Goal: Task Accomplishment & Management: Complete application form

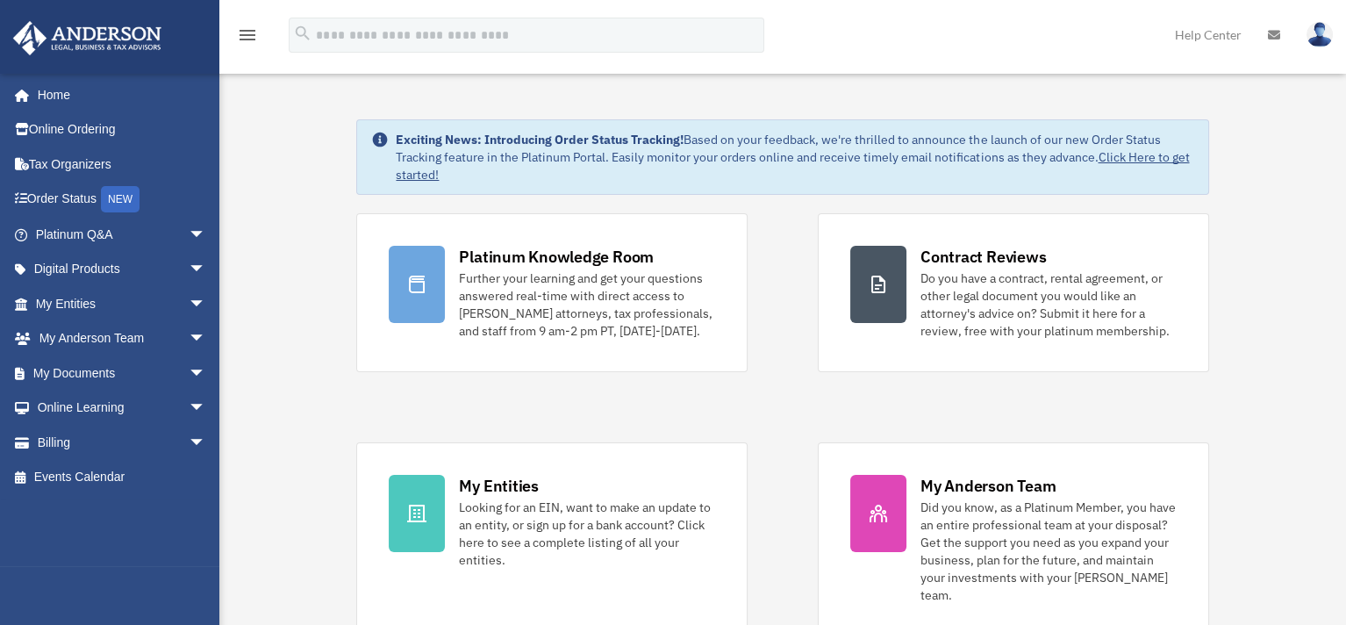
click at [812, 395] on div "Platinum Knowledge Room Further your learning and get your questions answered r…" at bounding box center [782, 424] width 852 height 423
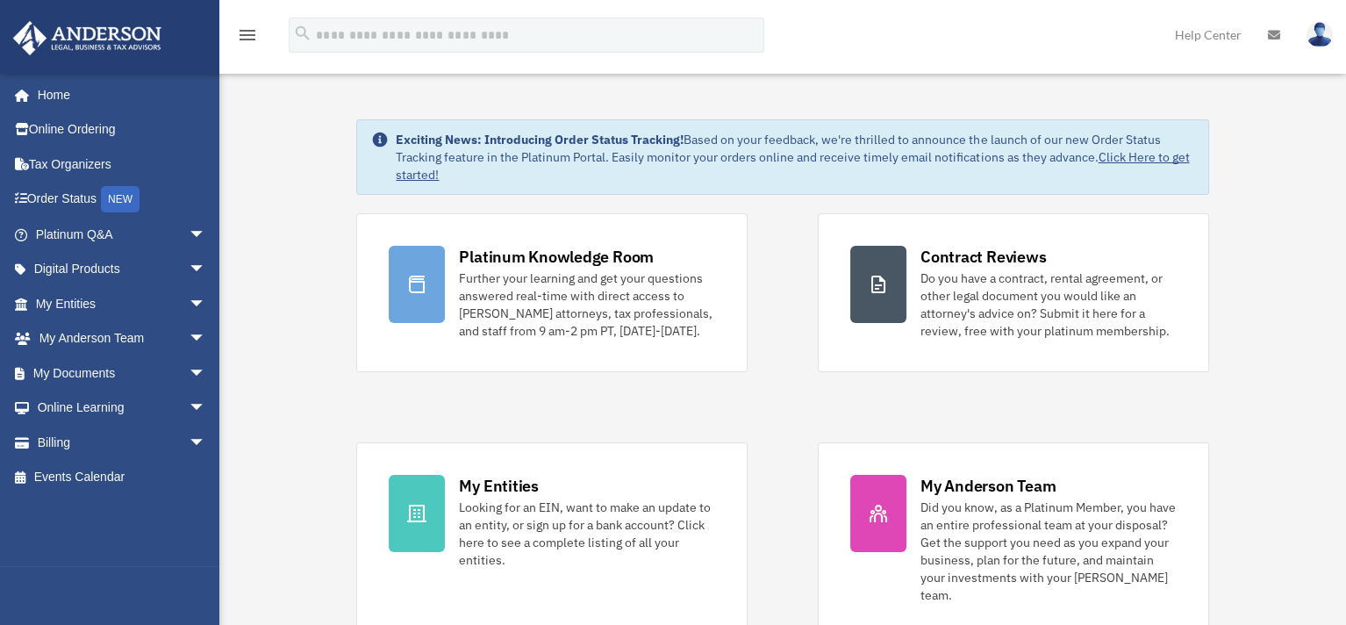
click at [807, 395] on div "Platinum Knowledge Room Further your learning and get your questions answered r…" at bounding box center [782, 424] width 852 height 423
click at [803, 404] on div "Platinum Knowledge Room Further your learning and get your questions answered r…" at bounding box center [782, 424] width 852 height 423
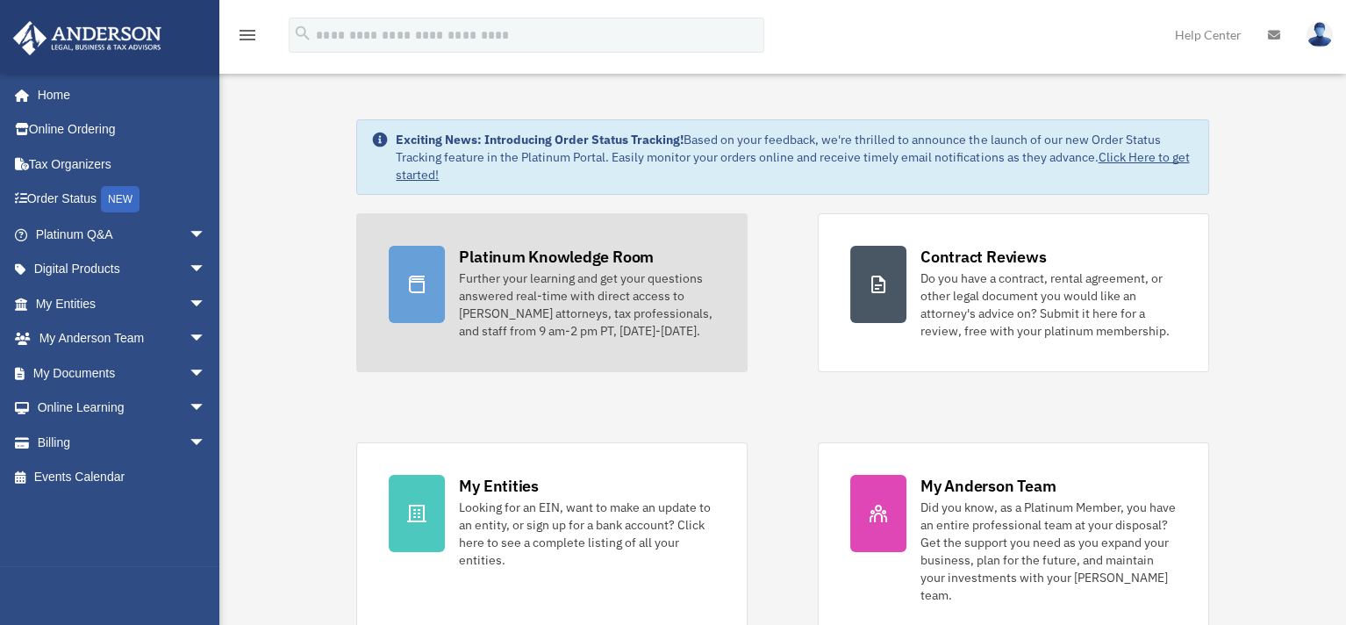
click at [651, 309] on div "Further your learning and get your questions answered real-time with direct acc…" at bounding box center [587, 304] width 256 height 70
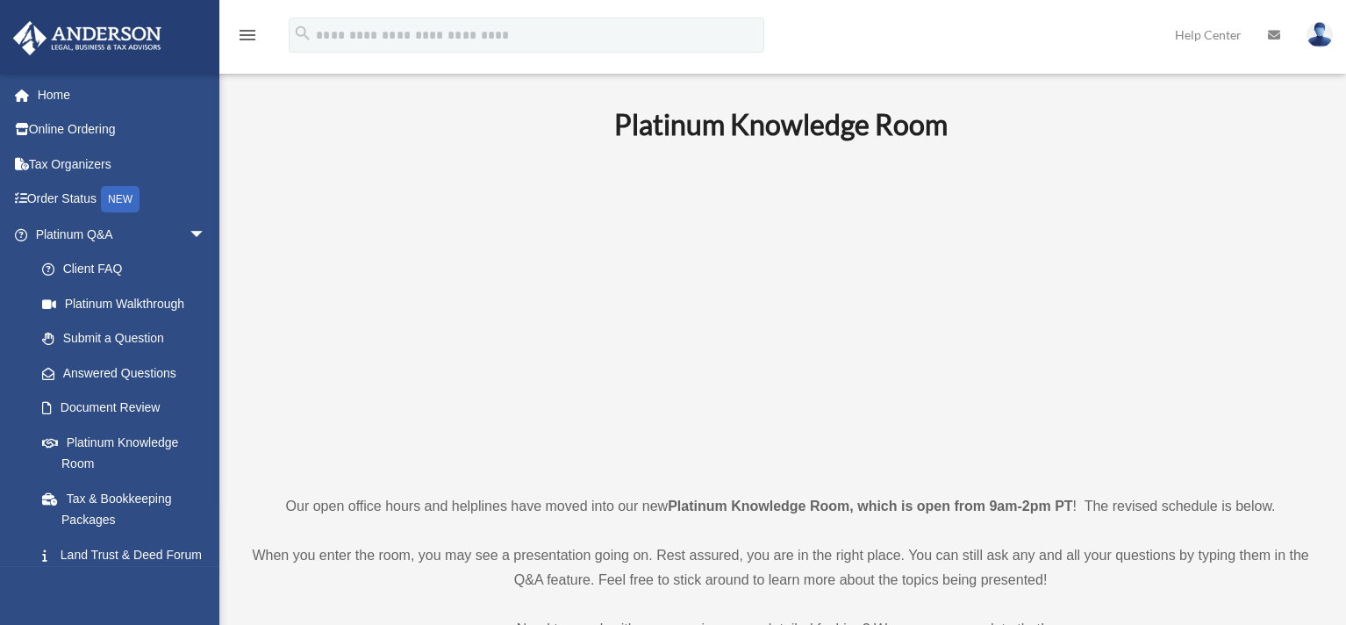
click at [1184, 241] on p at bounding box center [780, 317] width 1061 height 304
click at [189, 237] on span "arrow_drop_down" at bounding box center [206, 235] width 35 height 36
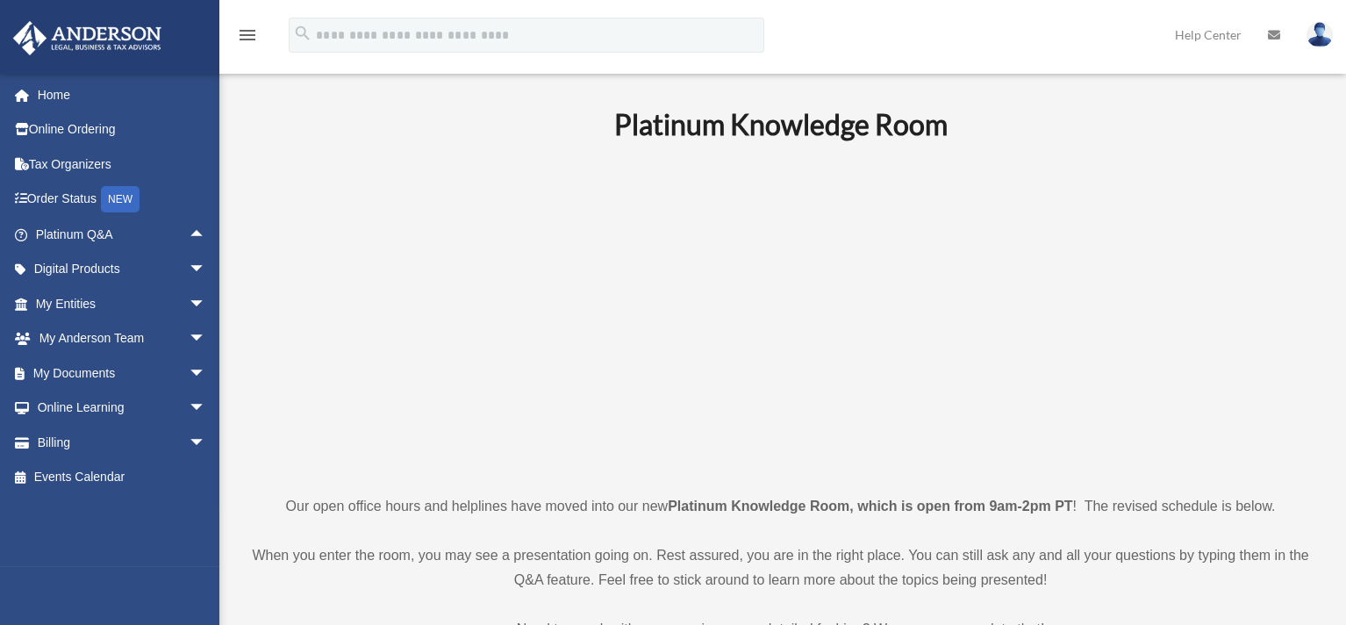
click at [280, 215] on p at bounding box center [780, 317] width 1061 height 304
click at [1155, 318] on p at bounding box center [780, 317] width 1061 height 304
click at [1153, 316] on p at bounding box center [780, 317] width 1061 height 304
click at [1170, 310] on p at bounding box center [780, 317] width 1061 height 304
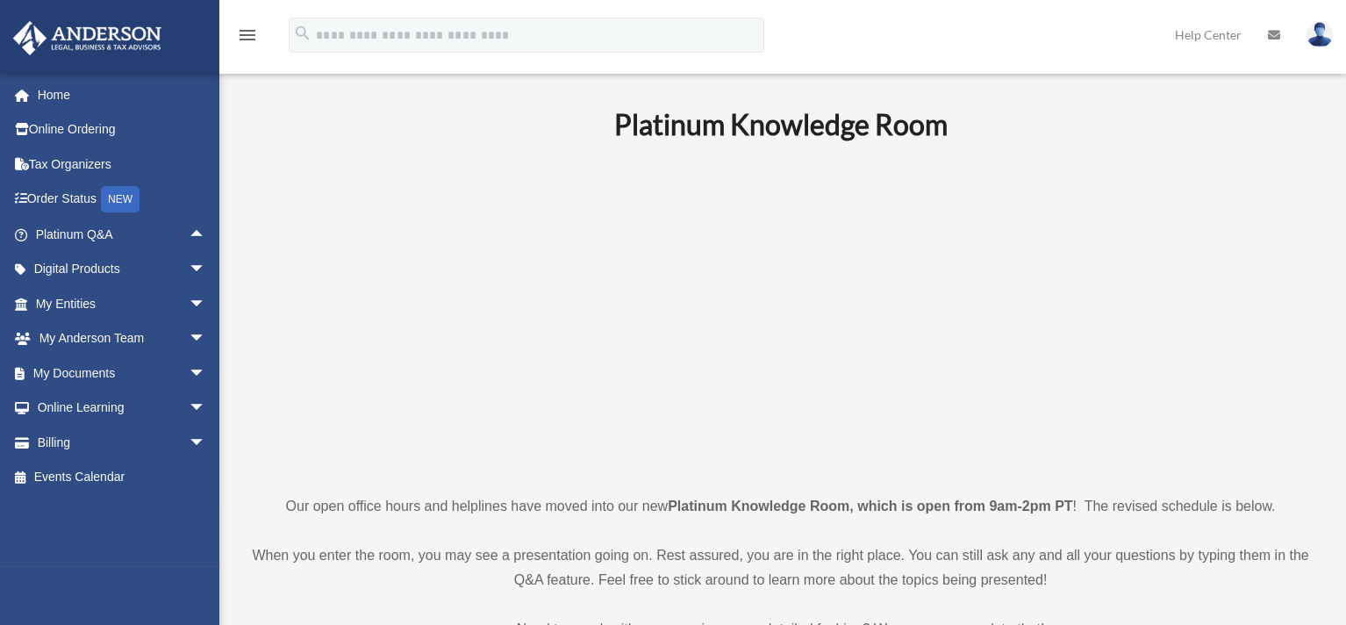
drag, startPoint x: 313, startPoint y: 325, endPoint x: 226, endPoint y: 338, distance: 87.8
click at [311, 325] on p at bounding box center [780, 317] width 1061 height 304
click at [189, 368] on span "arrow_drop_down" at bounding box center [206, 373] width 35 height 36
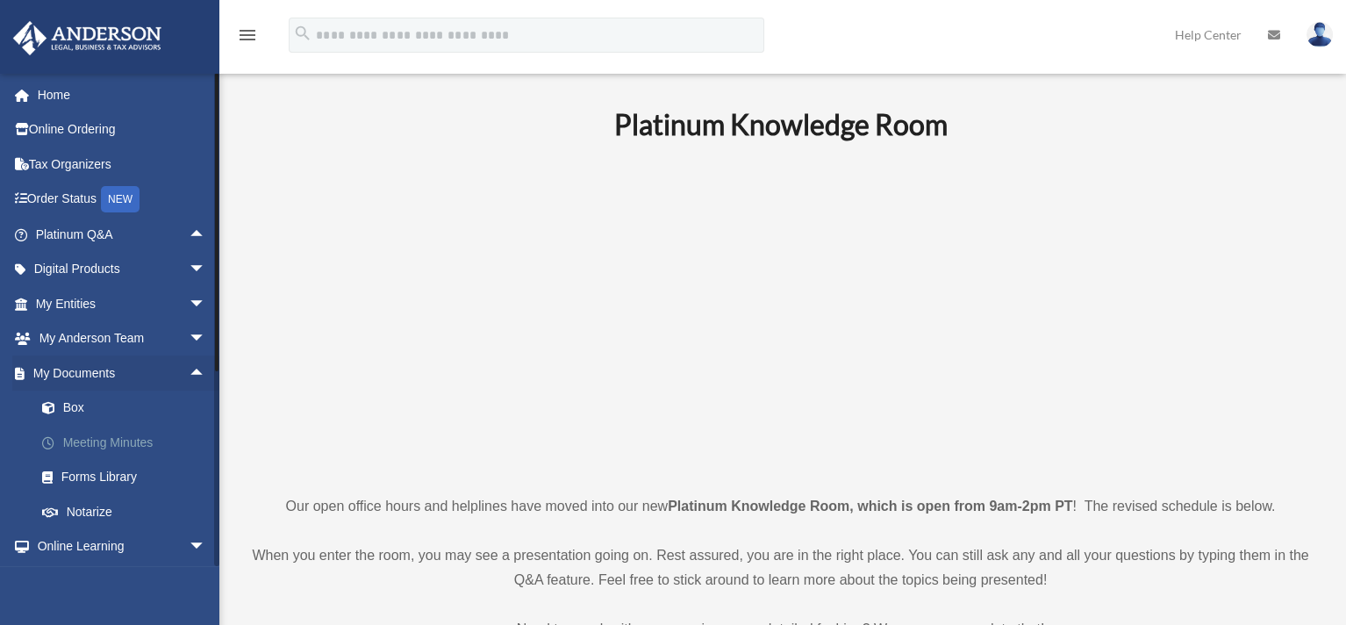
click at [126, 440] on link "Meeting Minutes" at bounding box center [129, 442] width 208 height 35
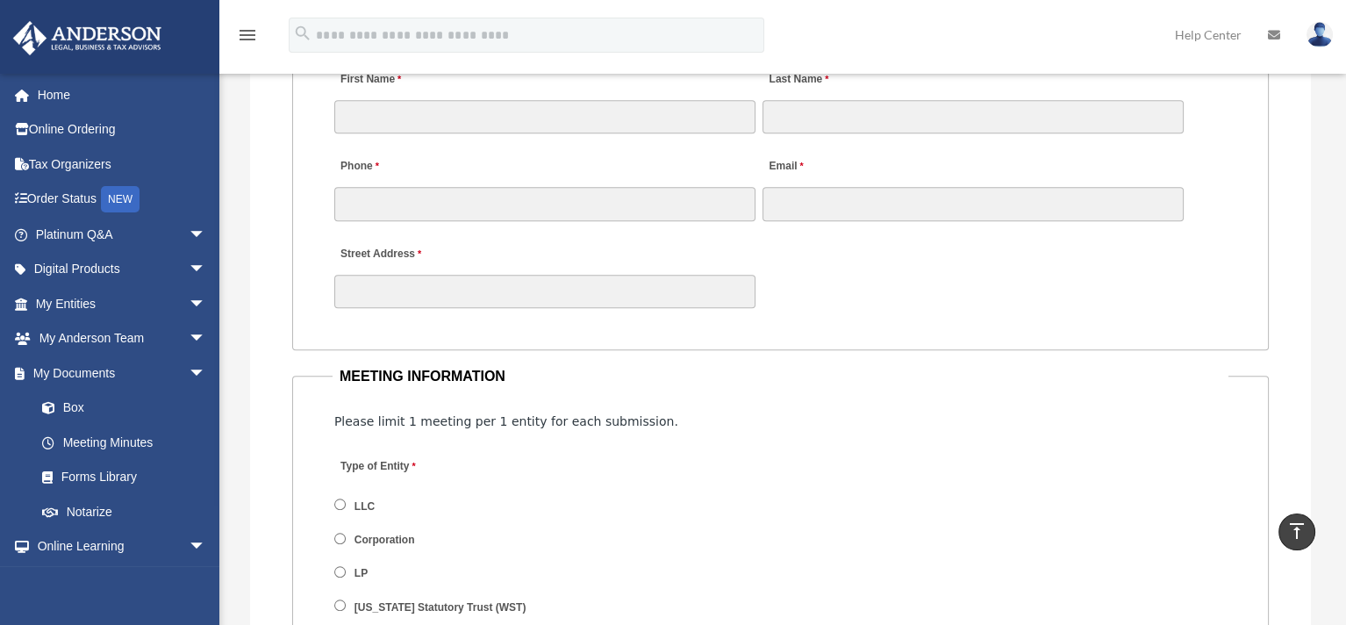
scroll to position [1842, 0]
click at [868, 336] on fieldset "CLIENT INFORMATION First Name Last Name Phone Email Street Address" at bounding box center [780, 177] width 976 height 347
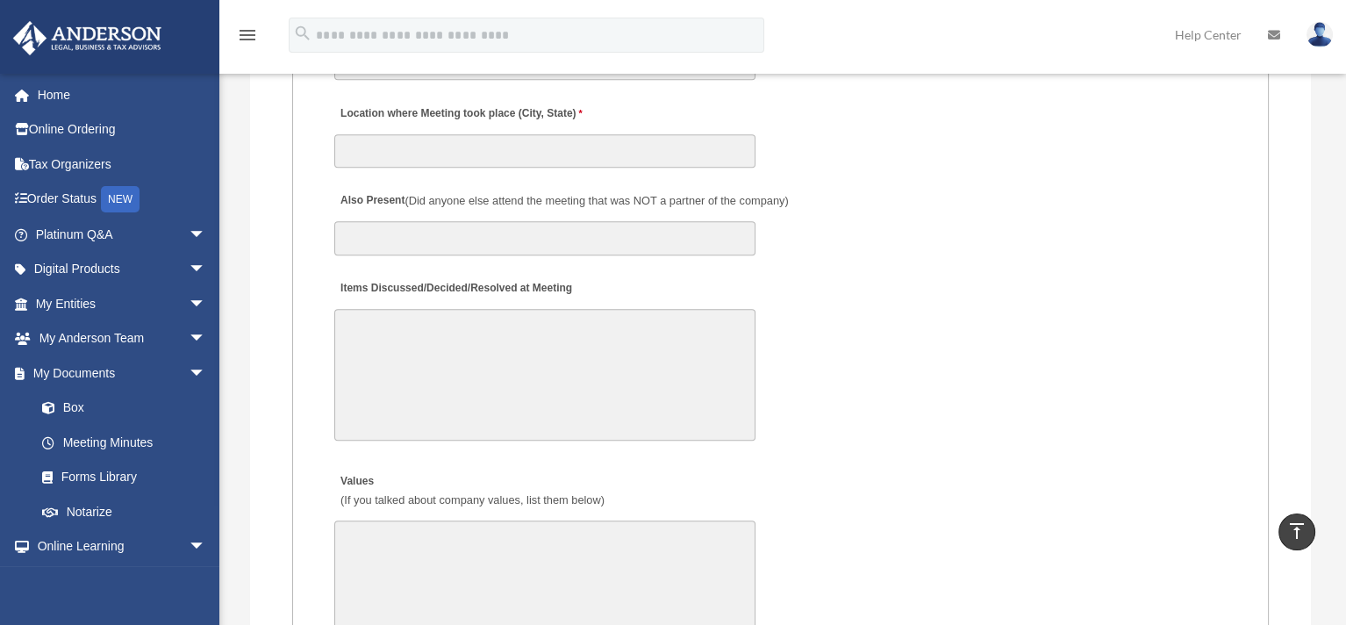
scroll to position [3246, 0]
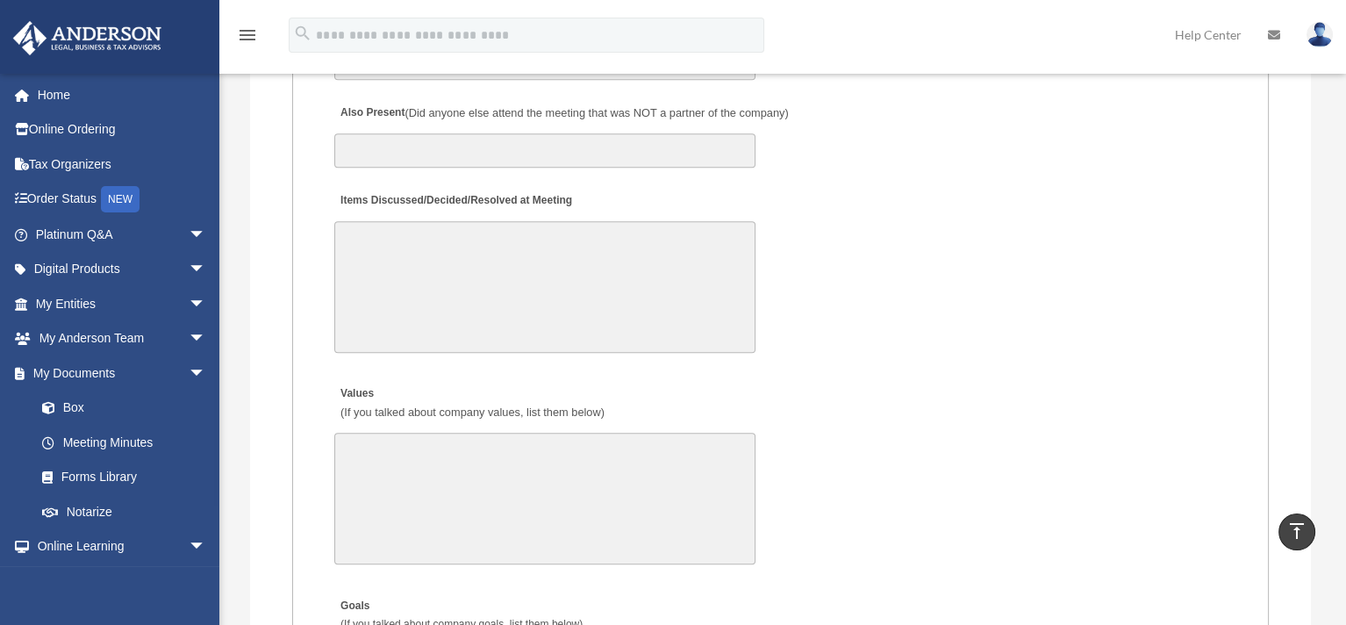
click at [999, 388] on div "Values (If you talked about company values, list them below) 30000 characters l…" at bounding box center [781, 473] width 896 height 201
click at [979, 198] on div "Items Discussed/Decided/Resolved at Meeting 30000 characters left." at bounding box center [781, 271] width 896 height 182
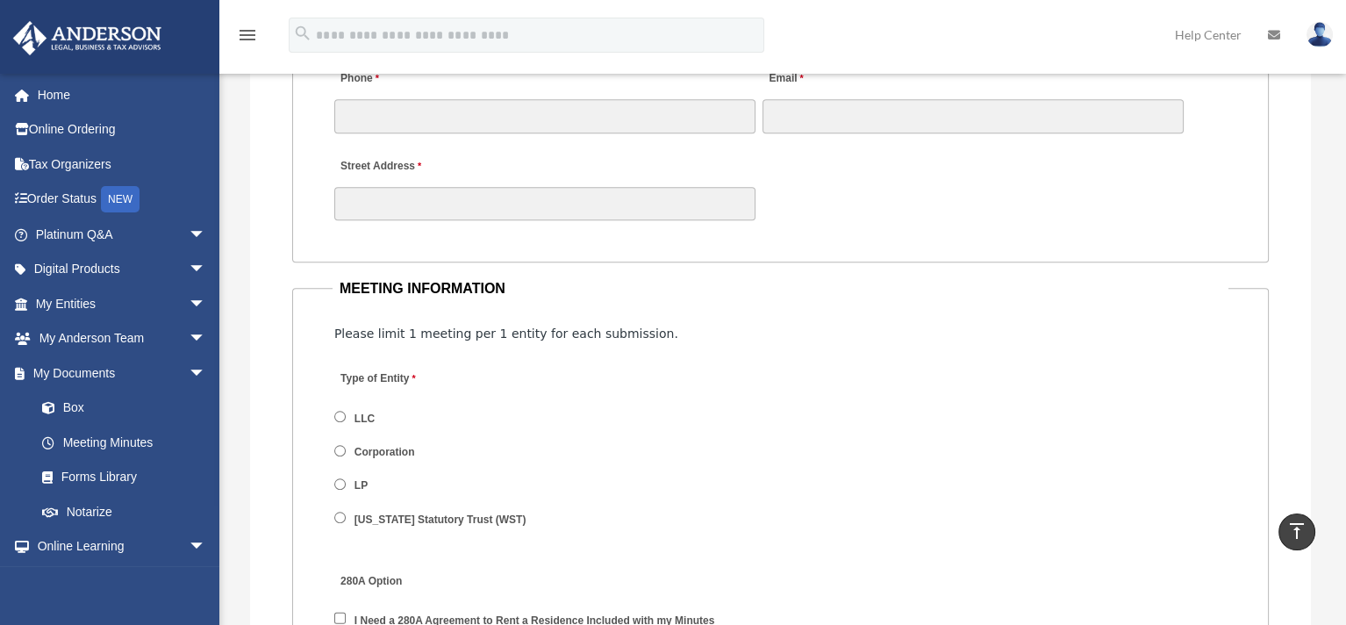
scroll to position [1228, 0]
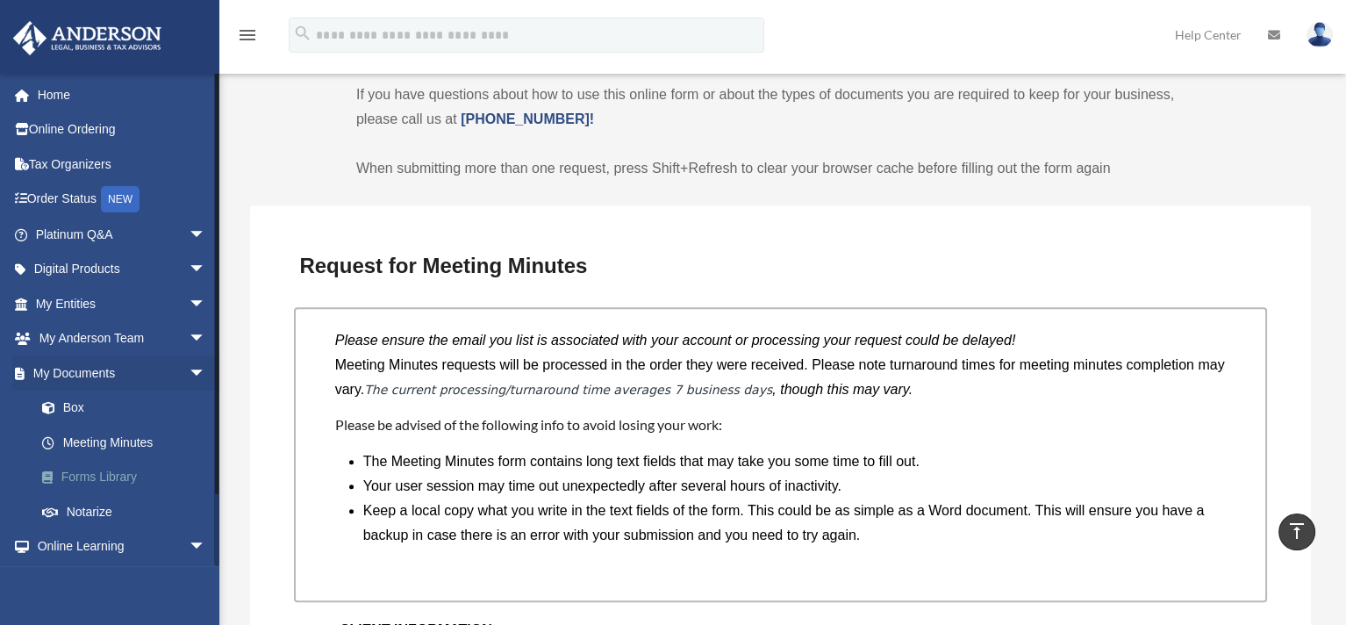
click at [111, 475] on link "Forms Library" at bounding box center [129, 477] width 208 height 35
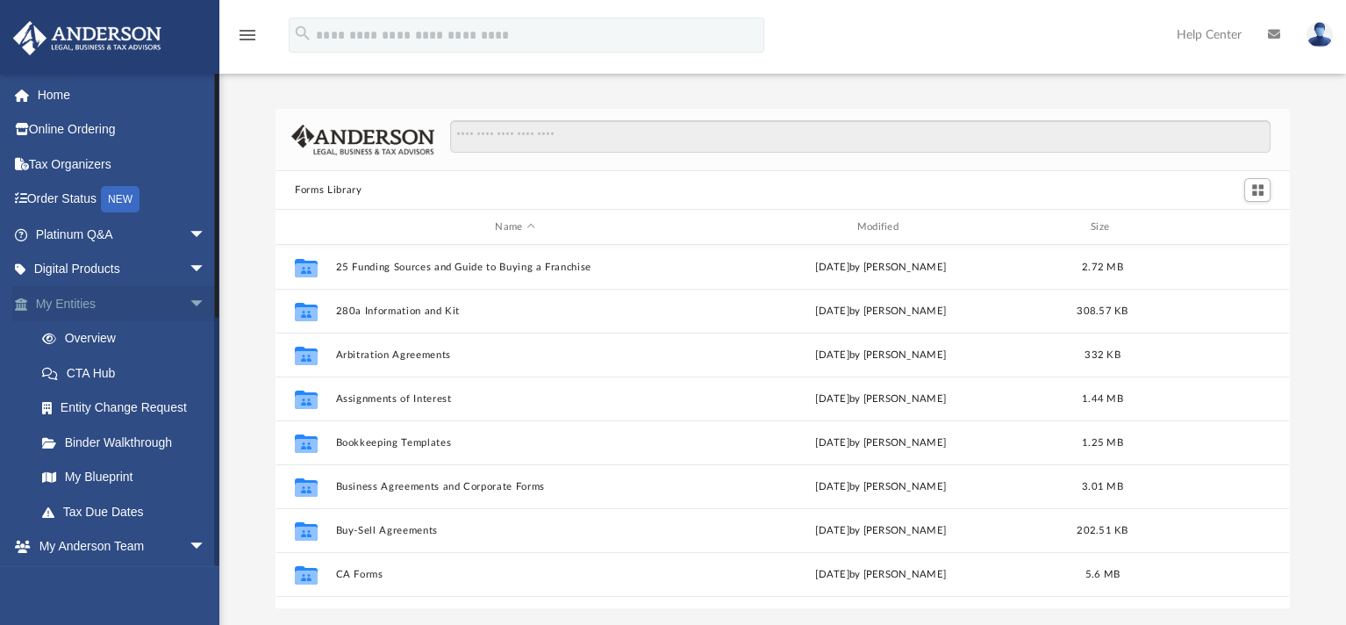
click at [189, 299] on span "arrow_drop_down" at bounding box center [206, 304] width 35 height 36
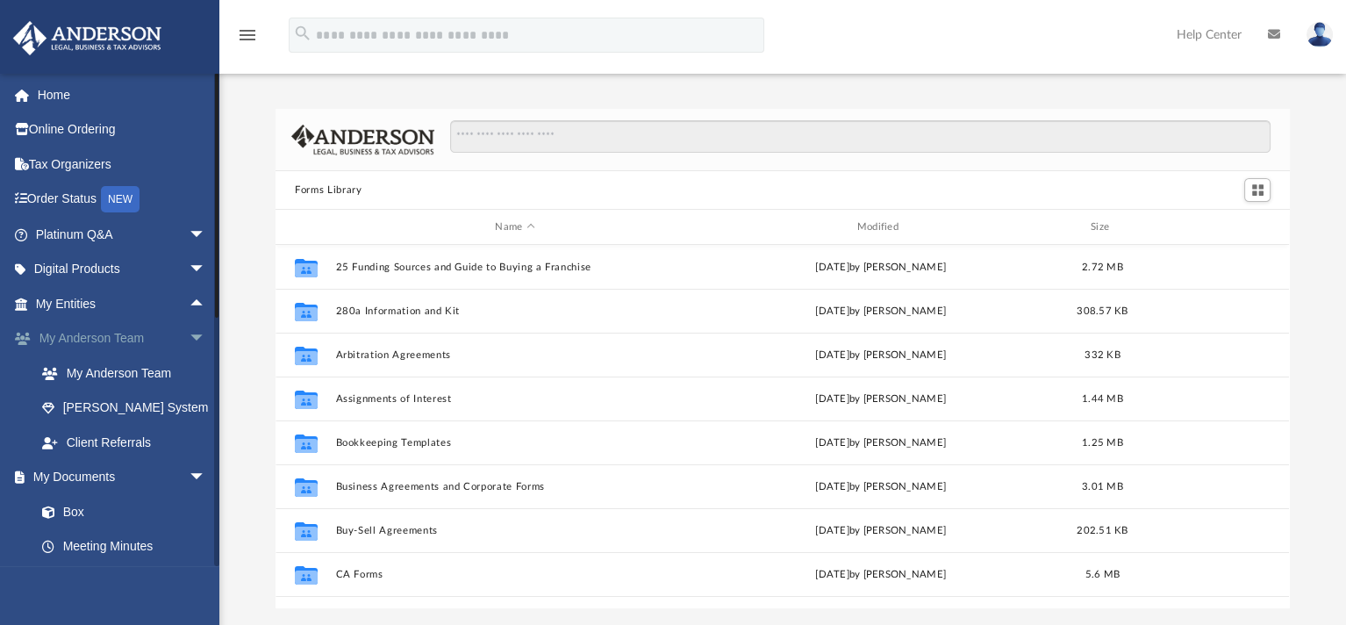
click at [189, 334] on span "arrow_drop_down" at bounding box center [206, 339] width 35 height 36
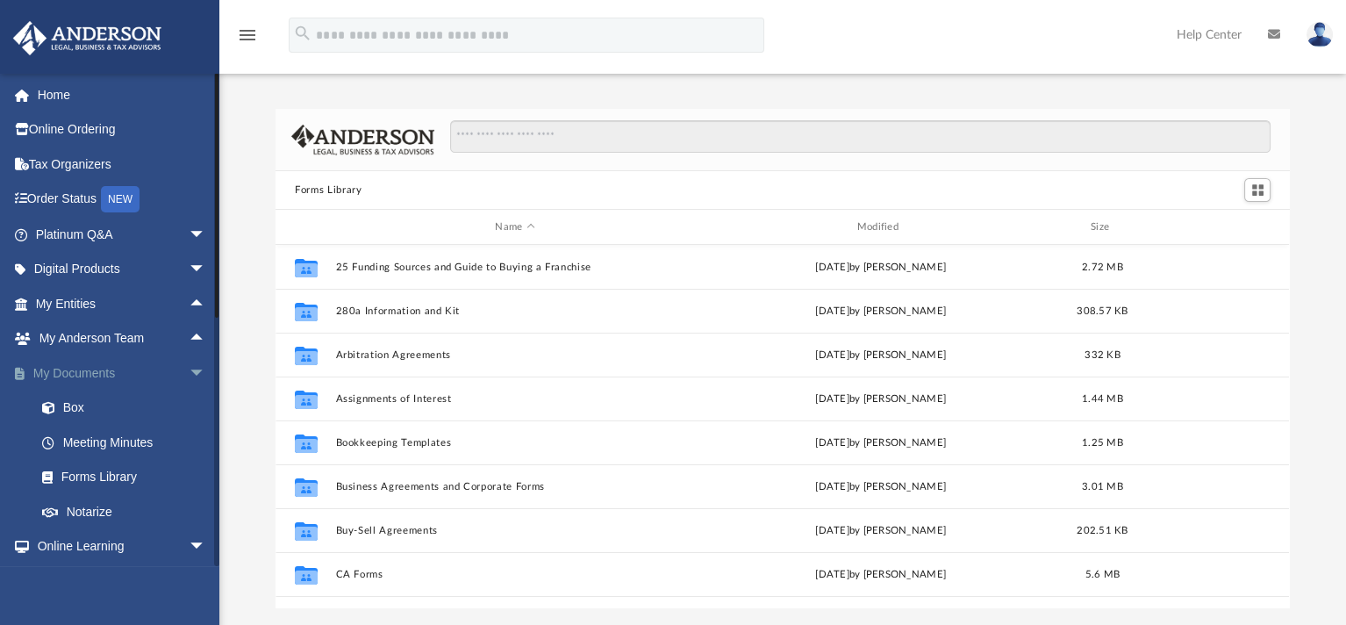
click at [189, 371] on span "arrow_drop_down" at bounding box center [206, 373] width 35 height 36
click at [189, 403] on span "arrow_drop_down" at bounding box center [206, 408] width 35 height 36
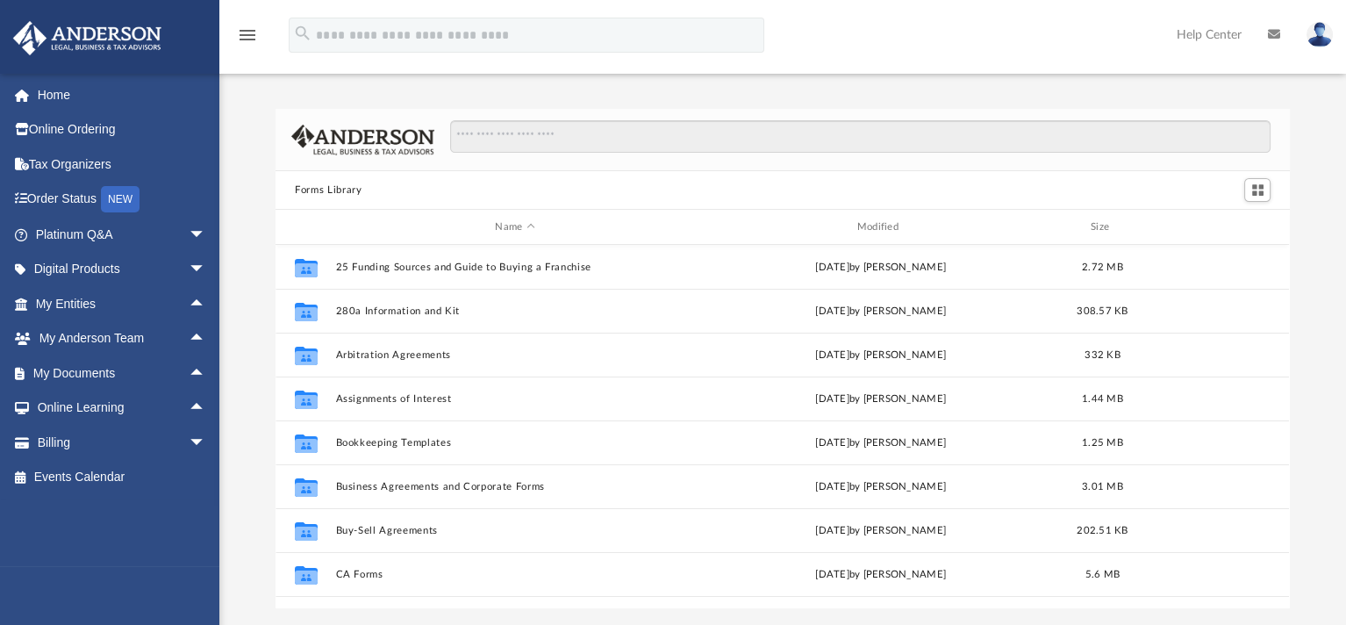
click at [230, 310] on div "Forms Library Name Modified Size Collaborated Folder 25 Funding Sources and Gui…" at bounding box center [782, 358] width 1127 height 499
click at [189, 229] on span "arrow_drop_down" at bounding box center [206, 235] width 35 height 36
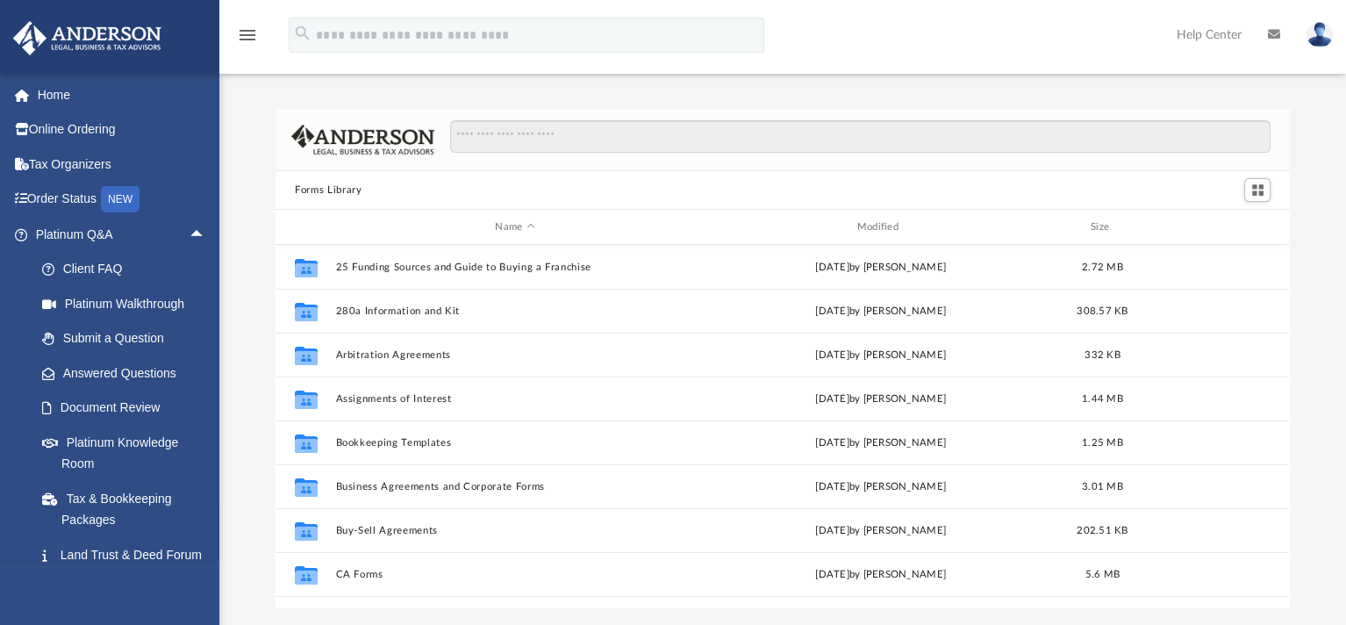
click at [230, 323] on div "Forms Library Name Modified Size Collaborated Folder 25 Funding Sources and Gui…" at bounding box center [782, 358] width 1127 height 499
click at [124, 411] on link "Document Review" at bounding box center [129, 407] width 208 height 35
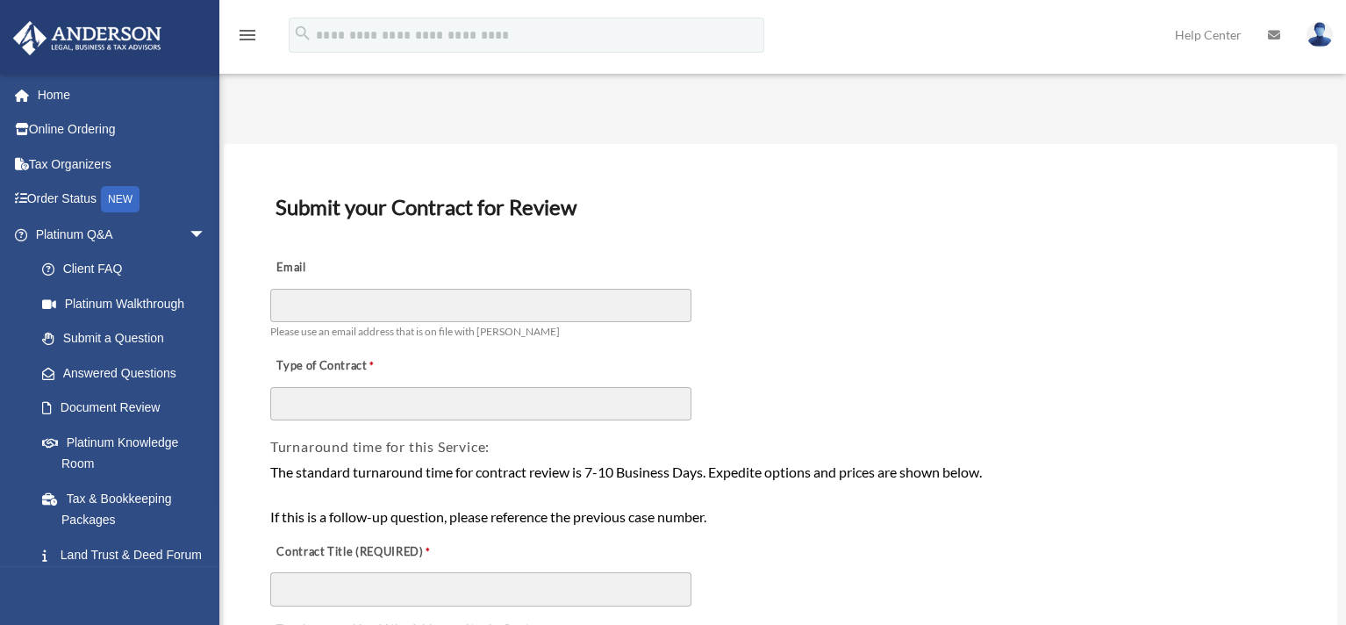
click at [1029, 321] on div "Email Please use an email address that is on file with [PERSON_NAME]" at bounding box center [780, 295] width 1025 height 98
click at [189, 231] on span "arrow_drop_down" at bounding box center [206, 235] width 35 height 36
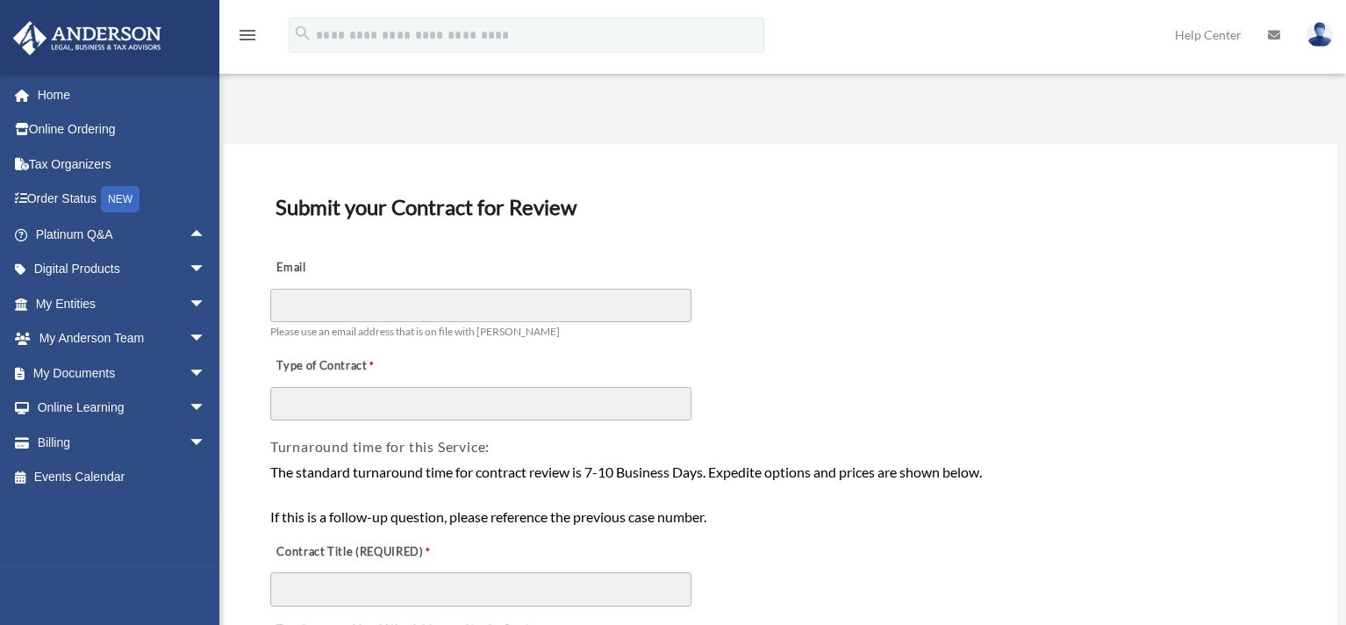
click at [99, 194] on link "Order Status NEW" at bounding box center [122, 200] width 220 height 36
